Goal: Find specific page/section: Find specific page/section

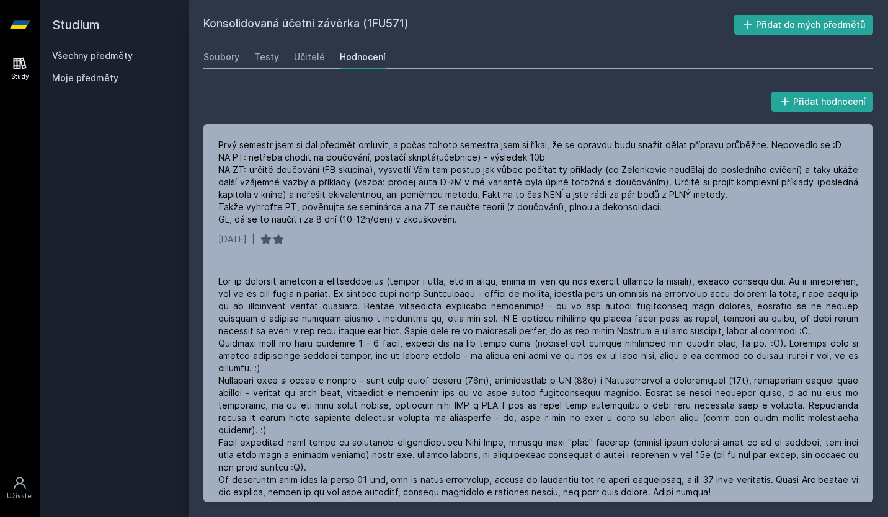
click at [122, 58] on link "Všechny předměty" at bounding box center [92, 55] width 81 height 11
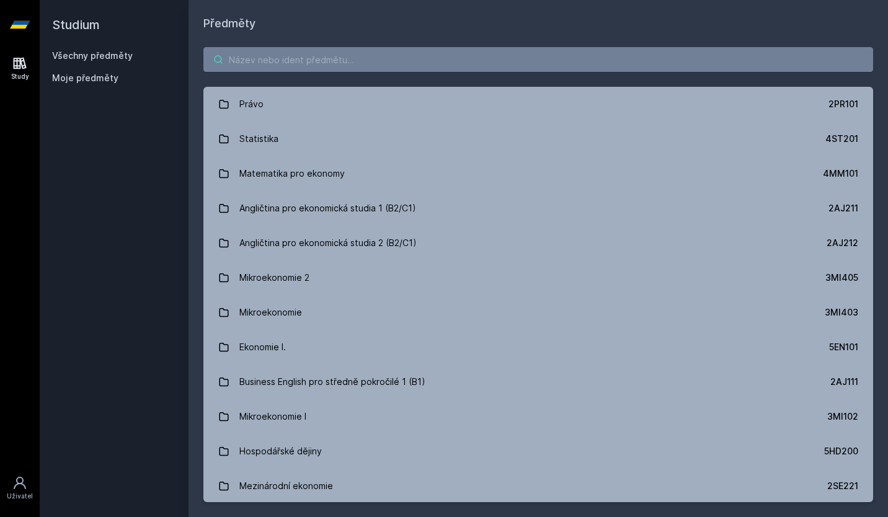
click at [243, 58] on input "search" at bounding box center [538, 59] width 670 height 25
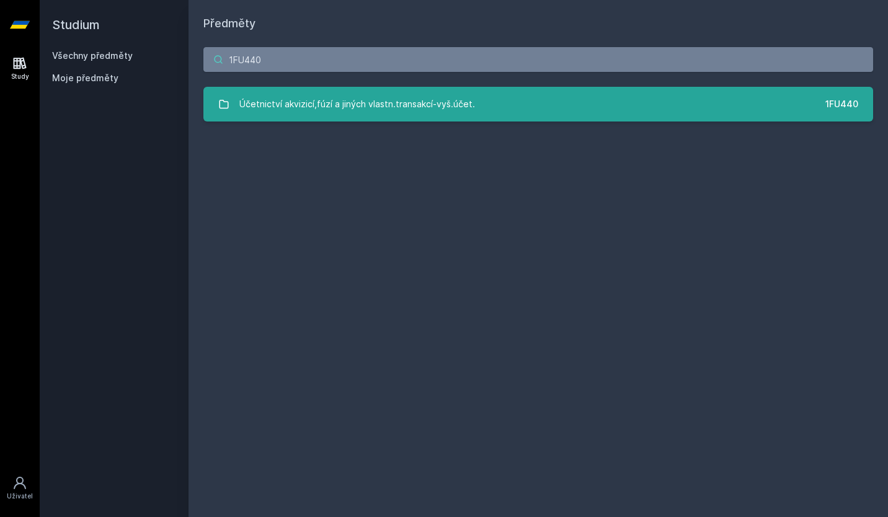
type input "1FU440"
click at [382, 115] on div "Účetnictví akvizicí,fúzí a jiných vlastn.transakcí-vyš.účet." at bounding box center [357, 104] width 236 height 25
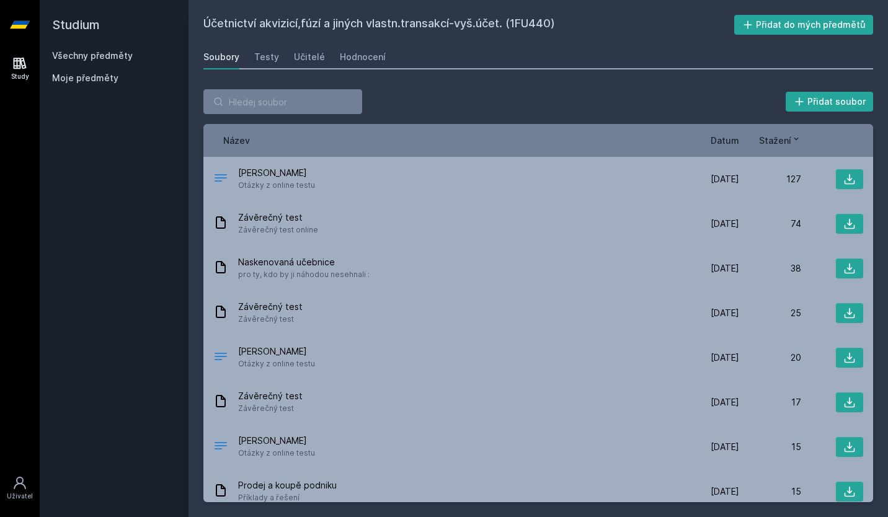
click at [720, 139] on span "Datum" at bounding box center [725, 140] width 29 height 13
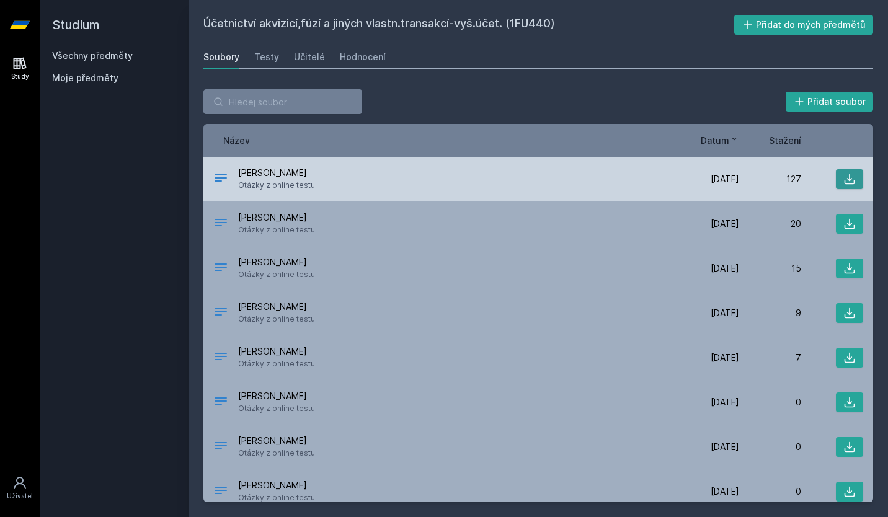
click at [844, 179] on icon at bounding box center [850, 179] width 12 height 12
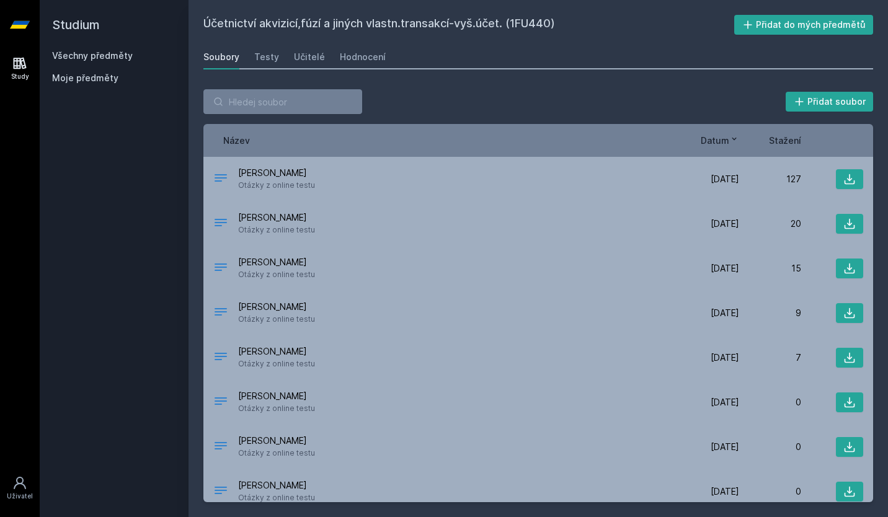
click at [447, 108] on div "Přidat soubor" at bounding box center [538, 101] width 670 height 25
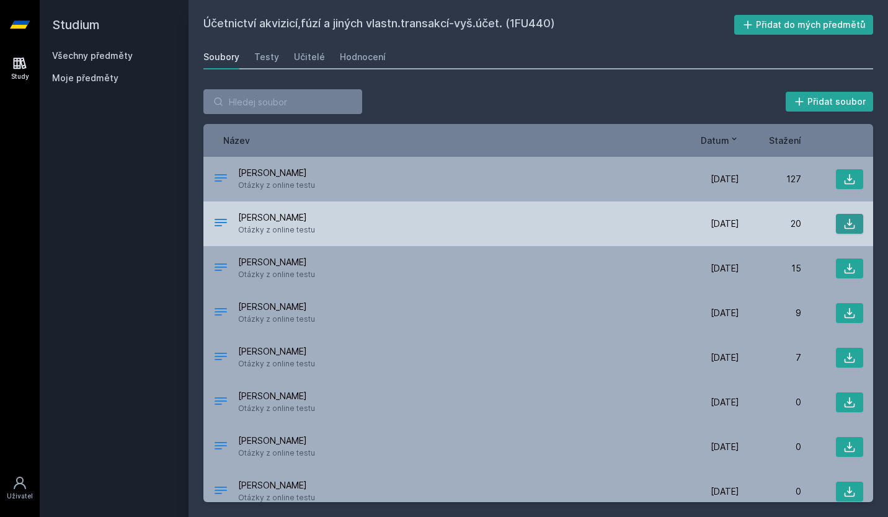
click at [844, 221] on icon at bounding box center [850, 224] width 12 height 12
